Goal: Find specific page/section: Find specific page/section

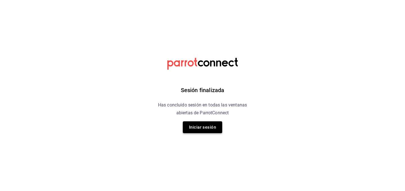
click at [208, 130] on button "Iniciar sesión" at bounding box center [202, 128] width 39 height 12
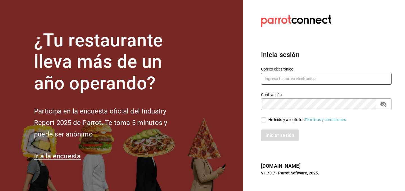
type input "Josue.ce@gmail.com"
click at [263, 119] on input "He leído y acepto los Términos y condiciones." at bounding box center [263, 120] width 5 height 5
checkbox input "true"
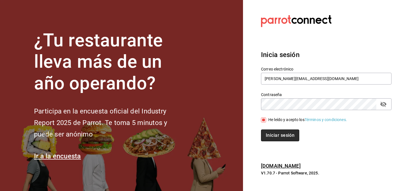
click at [273, 138] on button "Iniciar sesión" at bounding box center [280, 136] width 38 height 12
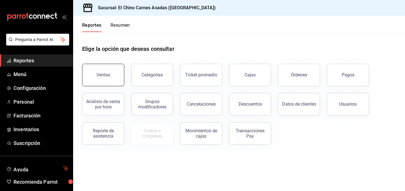
click at [106, 71] on button "Ventas" at bounding box center [103, 75] width 42 height 23
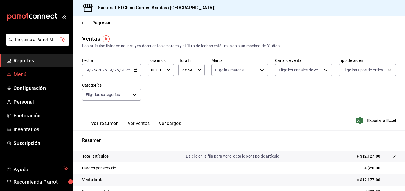
click at [26, 76] on span "Menú" at bounding box center [41, 75] width 55 height 8
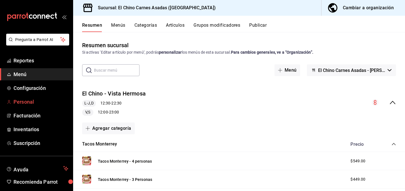
click at [30, 104] on span "Personal" at bounding box center [41, 102] width 55 height 8
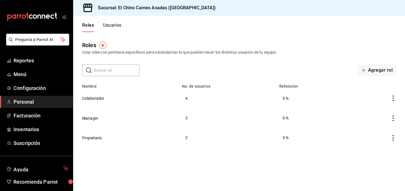
click at [113, 26] on button "Usuarios" at bounding box center [112, 28] width 19 height 10
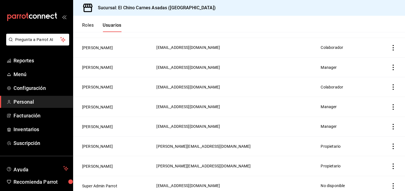
scroll to position [93, 0]
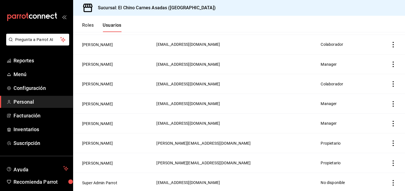
click at [141, 87] on td "[PERSON_NAME]" at bounding box center [113, 84] width 80 height 20
